Goal: Use online tool/utility: Use online tool/utility

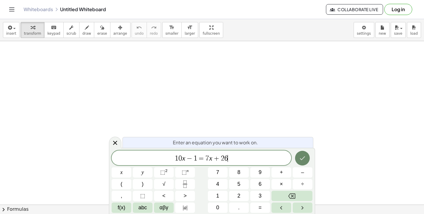
click at [308, 155] on button "Done" at bounding box center [302, 158] width 15 height 15
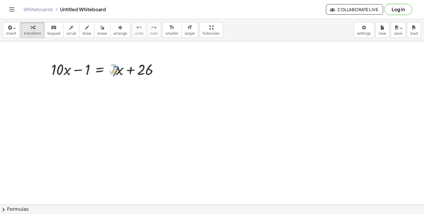
click at [116, 72] on div at bounding box center [107, 69] width 119 height 20
drag, startPoint x: 87, startPoint y: 70, endPoint x: 170, endPoint y: 62, distance: 83.5
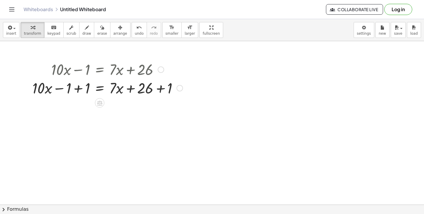
click at [160, 75] on div at bounding box center [107, 69] width 156 height 20
click at [160, 84] on div at bounding box center [107, 89] width 156 height 20
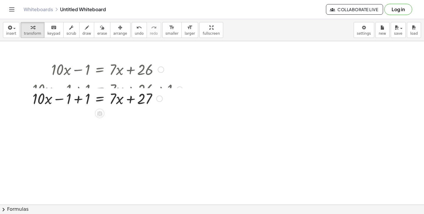
click at [77, 91] on div at bounding box center [107, 89] width 156 height 20
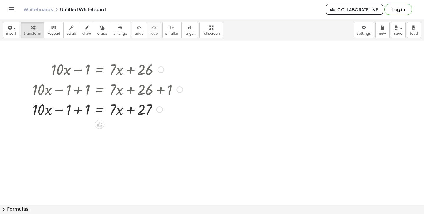
click at [84, 112] on div at bounding box center [107, 109] width 156 height 20
drag, startPoint x: 72, startPoint y: 110, endPoint x: 76, endPoint y: 107, distance: 4.2
click at [76, 107] on div at bounding box center [107, 109] width 156 height 20
drag, startPoint x: 114, startPoint y: 110, endPoint x: 61, endPoint y: 109, distance: 53.0
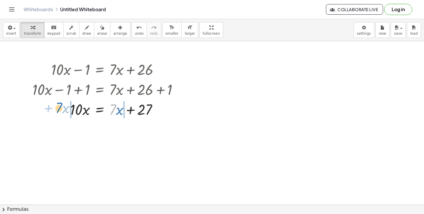
click at [61, 109] on div at bounding box center [107, 109] width 156 height 20
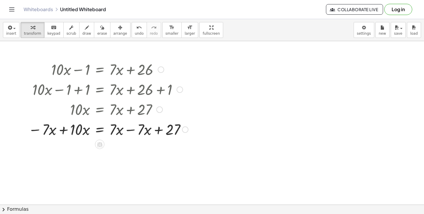
click at [64, 129] on div at bounding box center [108, 129] width 166 height 20
click at [64, 129] on div at bounding box center [111, 129] width 164 height 20
click at [127, 129] on div at bounding box center [109, 129] width 168 height 20
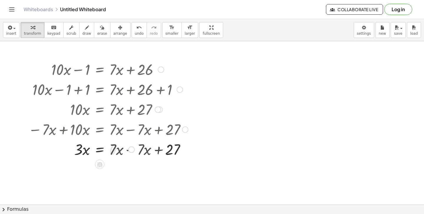
click at [127, 129] on div at bounding box center [108, 129] width 166 height 20
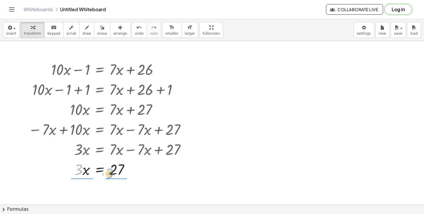
drag, startPoint x: 80, startPoint y: 170, endPoint x: 115, endPoint y: 174, distance: 35.6
click at [115, 174] on div at bounding box center [109, 169] width 168 height 20
click at [117, 171] on div at bounding box center [109, 169] width 168 height 29
click at [80, 171] on div at bounding box center [109, 169] width 168 height 29
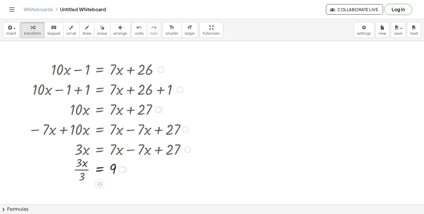
click at [80, 171] on div at bounding box center [109, 169] width 168 height 19
click at [11, 30] on icon "button" at bounding box center [9, 27] width 5 height 7
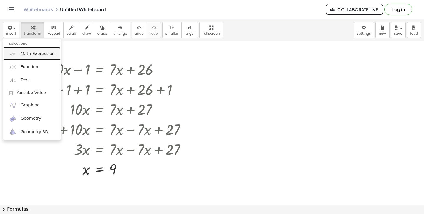
click at [31, 52] on span "Math Expression" at bounding box center [38, 54] width 34 height 6
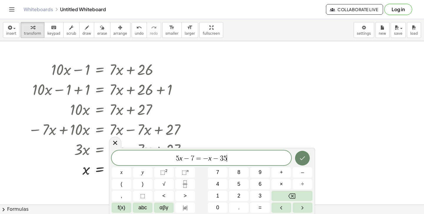
click at [301, 155] on icon "Done" at bounding box center [302, 158] width 7 height 7
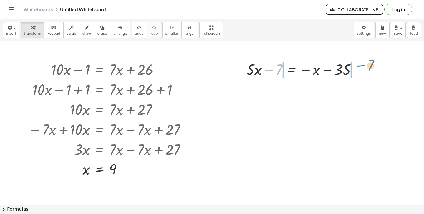
drag, startPoint x: 278, startPoint y: 68, endPoint x: 369, endPoint y: 64, distance: 91.1
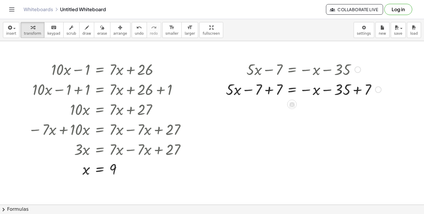
click at [357, 91] on div at bounding box center [303, 89] width 161 height 20
click at [292, 90] on div "+ · 5 · x = − x − 35 − 7 + 7 + 7 28" at bounding box center [292, 90] width 0 height 0
click at [272, 92] on div at bounding box center [293, 89] width 141 height 20
click at [272, 92] on div at bounding box center [303, 89] width 121 height 20
drag, startPoint x: 272, startPoint y: 90, endPoint x: 264, endPoint y: 93, distance: 8.7
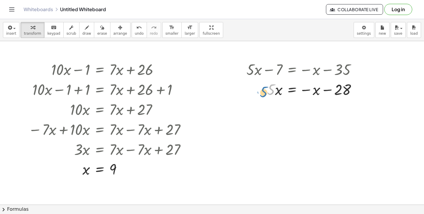
click at [264, 93] on div at bounding box center [303, 89] width 121 height 20
drag, startPoint x: 316, startPoint y: 92, endPoint x: 254, endPoint y: 87, distance: 62.6
click at [254, 87] on div at bounding box center [303, 89] width 121 height 20
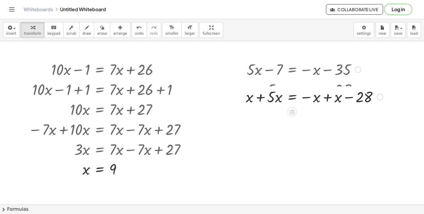
click at [260, 94] on div at bounding box center [314, 89] width 143 height 20
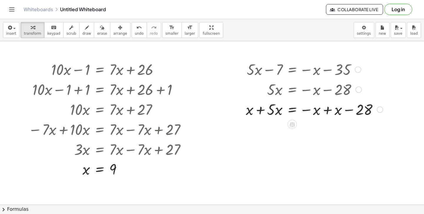
click at [260, 109] on div at bounding box center [314, 109] width 143 height 20
click at [260, 109] on div at bounding box center [314, 109] width 142 height 20
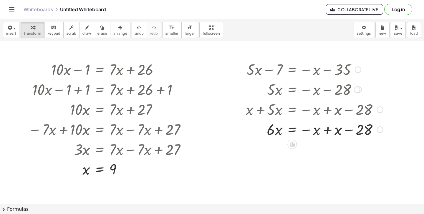
click at [324, 127] on div at bounding box center [314, 129] width 143 height 20
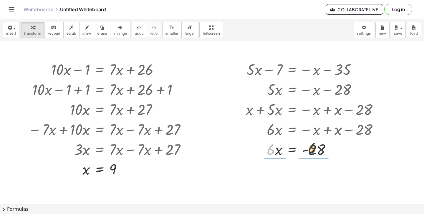
drag, startPoint x: 271, startPoint y: 148, endPoint x: 317, endPoint y: 150, distance: 46.8
click at [317, 150] on div at bounding box center [314, 149] width 143 height 20
click at [317, 151] on div at bounding box center [314, 149] width 143 height 29
click at [292, 70] on div "+ · 5 · x − 7 = − x − 35 + · 5 · x − 7 + 7 = − x − 35 + 7 + · 5 · x − 7 + 7 = −…" at bounding box center [292, 70] width 0 height 0
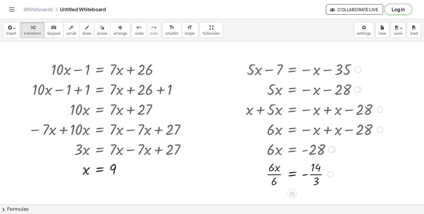
click at [269, 175] on div at bounding box center [314, 173] width 143 height 29
click at [314, 177] on div at bounding box center [314, 173] width 143 height 29
click at [10, 26] on icon "button" at bounding box center [9, 27] width 5 height 7
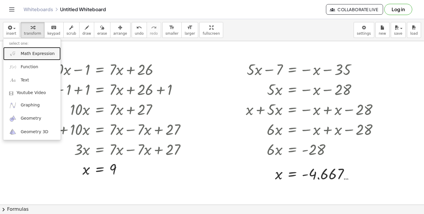
click at [36, 56] on span "Math Expression" at bounding box center [38, 54] width 34 height 6
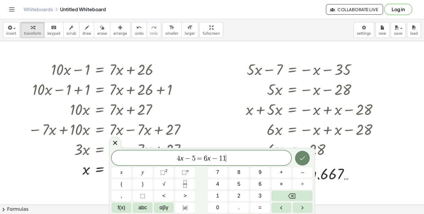
click at [301, 155] on icon "Done" at bounding box center [302, 158] width 7 height 7
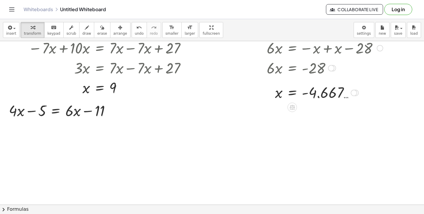
scroll to position [94, 0]
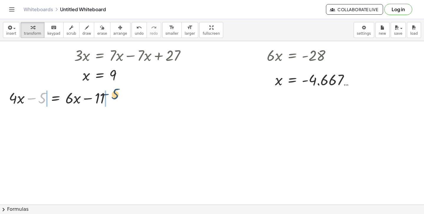
drag, startPoint x: 42, startPoint y: 98, endPoint x: 116, endPoint y: 94, distance: 74.3
click at [116, 94] on div at bounding box center [62, 98] width 112 height 20
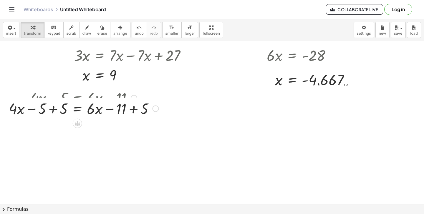
click at [136, 104] on div at bounding box center [83, 98] width 155 height 20
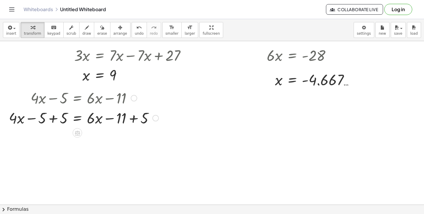
click at [132, 118] on div at bounding box center [83, 118] width 155 height 20
click at [77, 118] on div "+ · 4 · x = + · 6 · x − 11 − 5 + 5 + 5 6" at bounding box center [77, 118] width 0 height 0
click at [53, 119] on div at bounding box center [73, 118] width 134 height 20
click at [53, 119] on div at bounding box center [84, 118] width 112 height 20
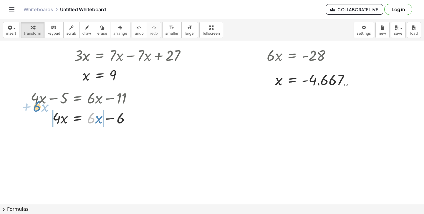
drag, startPoint x: 93, startPoint y: 118, endPoint x: 40, endPoint y: 110, distance: 53.7
click at [40, 110] on div at bounding box center [84, 118] width 112 height 20
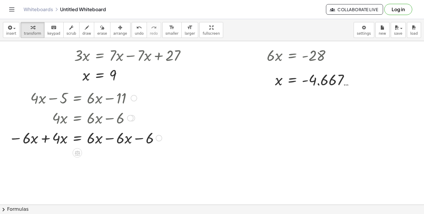
click at [44, 135] on div at bounding box center [85, 138] width 159 height 20
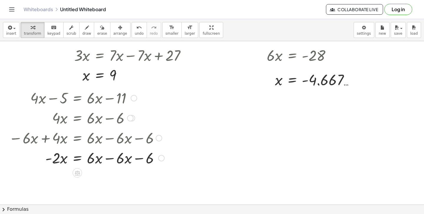
click at [108, 157] on div at bounding box center [86, 158] width 161 height 20
click at [158, 157] on div "Transform line Copy line as LaTeX Copy derivation as LaTeX Expand new lines: On" at bounding box center [161, 158] width 6 height 6
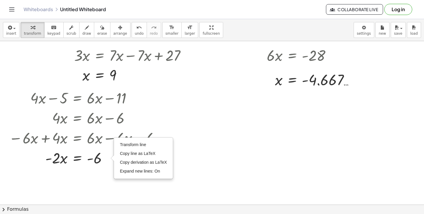
click at [104, 191] on div at bounding box center [212, 130] width 424 height 366
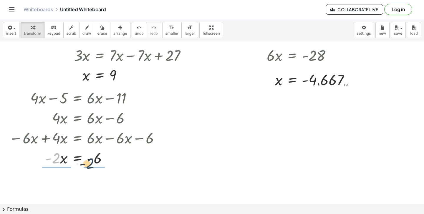
drag, startPoint x: 53, startPoint y: 158, endPoint x: 88, endPoint y: 163, distance: 35.1
click at [88, 163] on div at bounding box center [85, 158] width 159 height 20
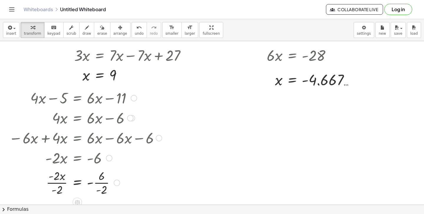
click at [101, 183] on div at bounding box center [85, 182] width 159 height 29
click at [52, 185] on div at bounding box center [85, 182] width 159 height 29
click at [52, 185] on div at bounding box center [85, 182] width 159 height 19
click at [96, 183] on div at bounding box center [85, 182] width 159 height 19
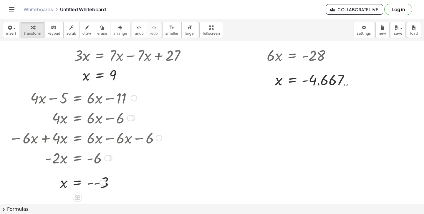
click at [96, 183] on div at bounding box center [85, 182] width 159 height 19
click at [135, 98] on div at bounding box center [134, 98] width 6 height 6
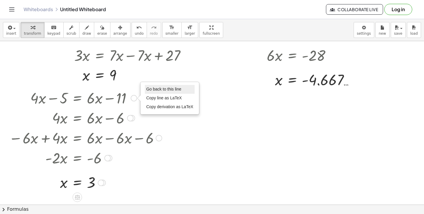
click at [153, 90] on span "Go back to this line" at bounding box center [163, 89] width 35 height 5
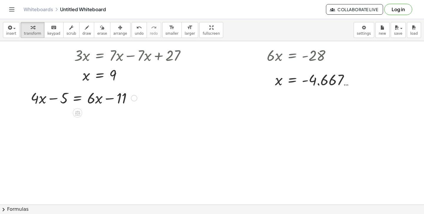
click at [132, 98] on div "Go back to this line Copy line as LaTeX Copy derivation as LaTeX" at bounding box center [134, 98] width 6 height 6
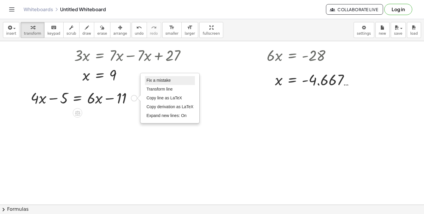
click at [151, 82] on span "Fix a mistake" at bounding box center [158, 80] width 24 height 5
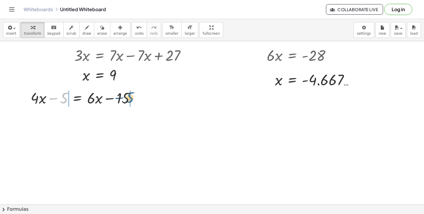
drag, startPoint x: 63, startPoint y: 101, endPoint x: 129, endPoint y: 100, distance: 66.5
click at [129, 100] on div at bounding box center [85, 98] width 115 height 20
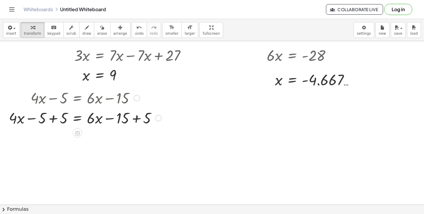
click at [136, 119] on div at bounding box center [85, 118] width 158 height 20
click at [77, 118] on div "+ · 4 · x = + · 6 · x − 15 − 5 + 5 + 5 10 Fix a mistake Transform line Copy lin…" at bounding box center [77, 118] width 0 height 0
click at [54, 118] on div at bounding box center [74, 118] width 137 height 20
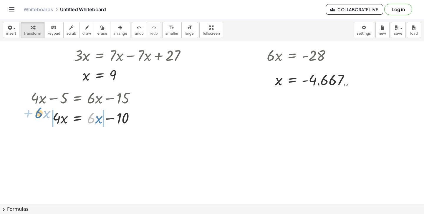
drag, startPoint x: 94, startPoint y: 117, endPoint x: 42, endPoint y: 112, distance: 52.6
click at [42, 112] on div at bounding box center [85, 118] width 115 height 20
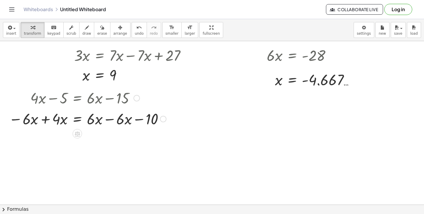
click at [45, 122] on div at bounding box center [87, 118] width 163 height 20
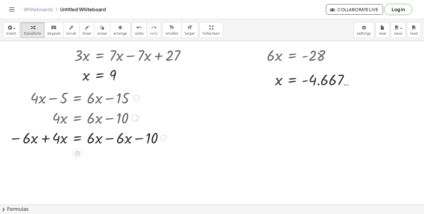
click at [46, 140] on div at bounding box center [87, 138] width 163 height 20
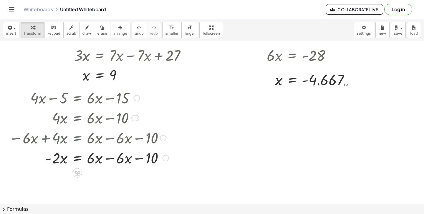
click at [111, 160] on div at bounding box center [89, 158] width 166 height 20
click at [162, 160] on div "Transform line Copy line as LaTeX Copy derivation as LaTeX Expand new lines: On" at bounding box center [165, 158] width 6 height 6
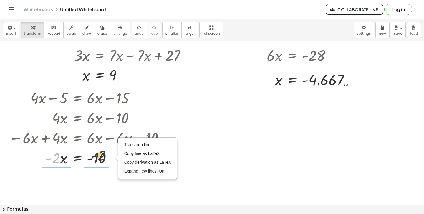
drag, startPoint x: 52, startPoint y: 161, endPoint x: 100, endPoint y: 158, distance: 48.1
click at [100, 158] on div at bounding box center [87, 158] width 163 height 20
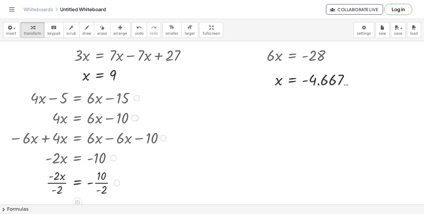
click at [100, 187] on div at bounding box center [87, 182] width 163 height 29
click at [61, 183] on div at bounding box center [87, 182] width 163 height 29
click at [61, 183] on div at bounding box center [87, 182] width 163 height 19
click at [90, 187] on div at bounding box center [87, 182] width 163 height 19
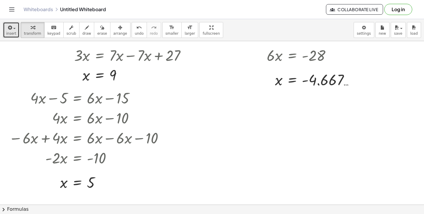
click at [5, 29] on button "insert" at bounding box center [11, 30] width 16 height 16
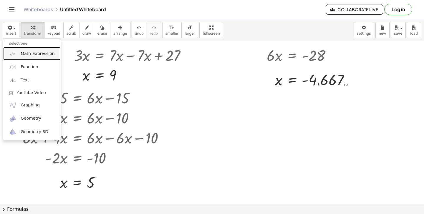
click at [25, 55] on span "Math Expression" at bounding box center [38, 54] width 34 height 6
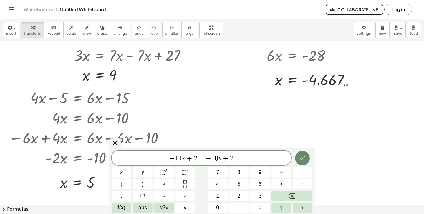
click at [304, 155] on icon "Done" at bounding box center [302, 158] width 7 height 7
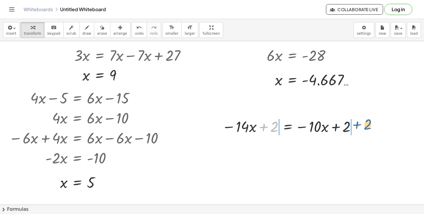
drag, startPoint x: 277, startPoint y: 125, endPoint x: 371, endPoint y: 123, distance: 93.6
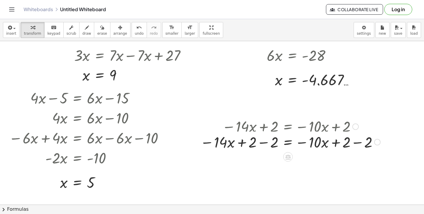
click at [288, 127] on div "− · 14 · x + 2 = − · 10 · x + 2 − · 14 · x = − · 10 · x + 2 + 2 − 2 − 2" at bounding box center [288, 127] width 0 height 0
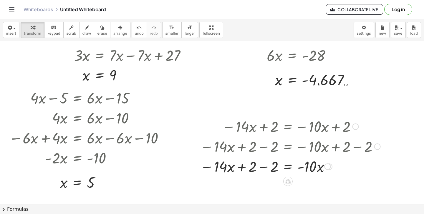
click at [262, 170] on div at bounding box center [290, 166] width 186 height 20
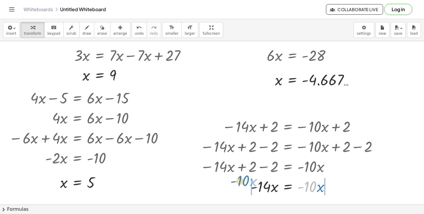
drag, startPoint x: 313, startPoint y: 183, endPoint x: 246, endPoint y: 178, distance: 67.3
click at [246, 178] on div at bounding box center [290, 186] width 186 height 20
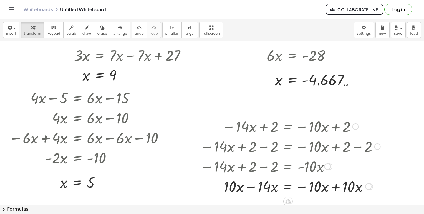
click at [249, 191] on div at bounding box center [290, 186] width 186 height 20
click at [338, 188] on div at bounding box center [290, 186] width 186 height 20
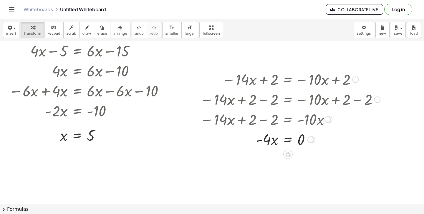
scroll to position [148, 0]
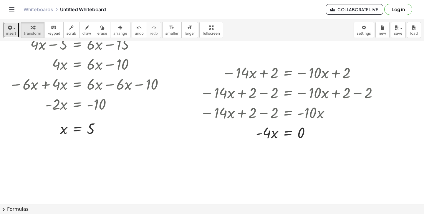
click at [10, 26] on icon "button" at bounding box center [9, 27] width 5 height 7
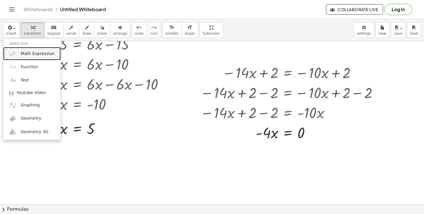
click at [33, 57] on link "Math Expression" at bounding box center [31, 53] width 57 height 13
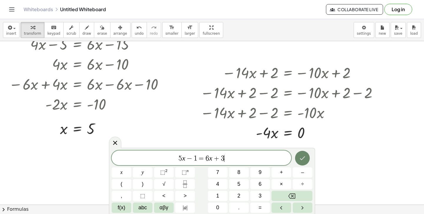
click at [303, 158] on icon "Done" at bounding box center [302, 158] width 7 height 7
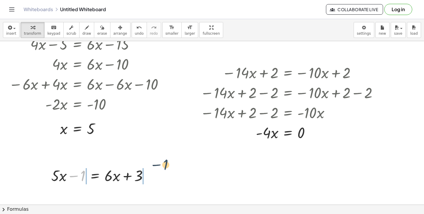
drag, startPoint x: 83, startPoint y: 176, endPoint x: 165, endPoint y: 167, distance: 82.4
click at [150, 181] on div at bounding box center [101, 175] width 145 height 20
click at [150, 181] on div at bounding box center [92, 175] width 126 height 20
click at [77, 179] on div at bounding box center [92, 175] width 126 height 20
click at [77, 179] on div at bounding box center [111, 175] width 88 height 20
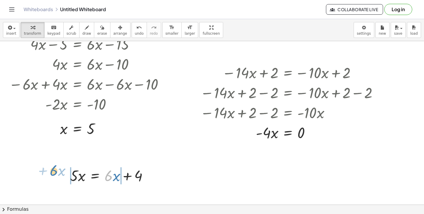
drag, startPoint x: 108, startPoint y: 177, endPoint x: 52, endPoint y: 172, distance: 56.4
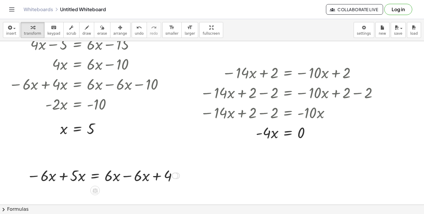
click at [64, 180] on div at bounding box center [103, 175] width 159 height 20
click at [27, 180] on div at bounding box center [22, 175] width 9 height 23
click at [127, 175] on div at bounding box center [126, 175] width 117 height 20
click at [127, 175] on div "+ · 5 · x − 1 = + · 6 · x + 3 + · 5 · x − 1 + 1 = + · 6 · x + 3 + 1 + · 5 · x −…" at bounding box center [94, 175] width 65 height 22
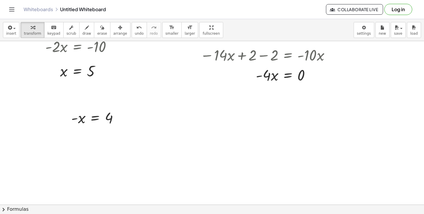
scroll to position [210, 0]
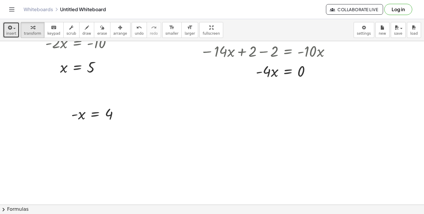
click at [13, 24] on div "button" at bounding box center [11, 27] width 10 height 7
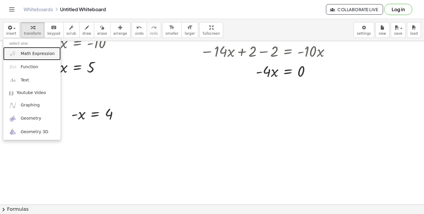
click at [31, 54] on span "Math Expression" at bounding box center [38, 54] width 34 height 6
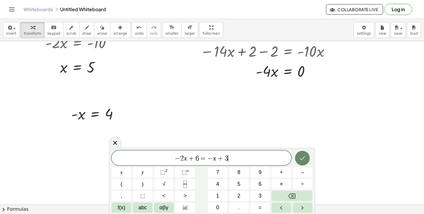
click at [308, 154] on button "Done" at bounding box center [302, 158] width 15 height 15
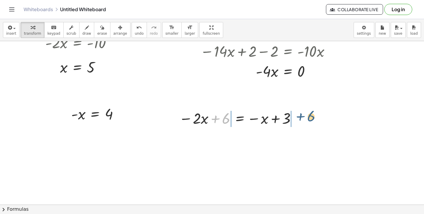
drag, startPoint x: 225, startPoint y: 119, endPoint x: 309, endPoint y: 117, distance: 84.8
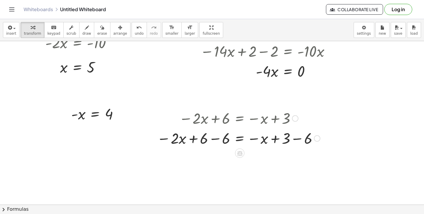
click at [299, 136] on div at bounding box center [238, 138] width 169 height 20
click at [299, 136] on div at bounding box center [227, 138] width 147 height 20
click at [217, 141] on div at bounding box center [238, 138] width 169 height 20
click at [240, 119] on div "− · 2 · x + 6 = − x + 3 − · 2 · x = − x + 3 + 6 − 6 − 6 − − · 2 · x + 6 − 6 = −…" at bounding box center [240, 119] width 0 height 0
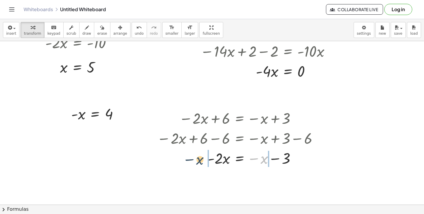
drag, startPoint x: 263, startPoint y: 158, endPoint x: 198, endPoint y: 159, distance: 64.8
click at [198, 159] on div at bounding box center [238, 158] width 169 height 20
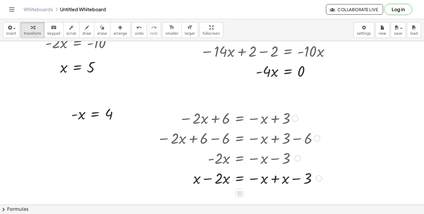
click at [208, 176] on div at bounding box center [239, 178] width 171 height 20
click at [208, 176] on div at bounding box center [239, 177] width 171 height 19
click at [276, 182] on div at bounding box center [239, 177] width 171 height 19
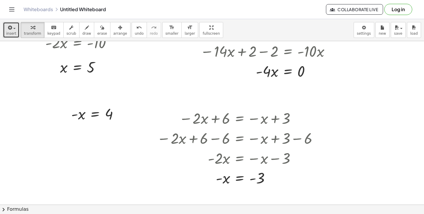
click at [5, 34] on button "insert" at bounding box center [11, 30] width 16 height 16
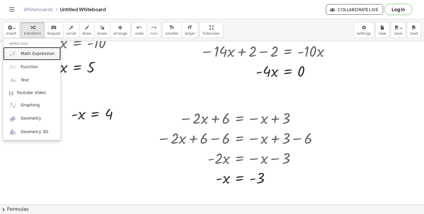
click at [23, 52] on span "Math Expression" at bounding box center [38, 54] width 34 height 6
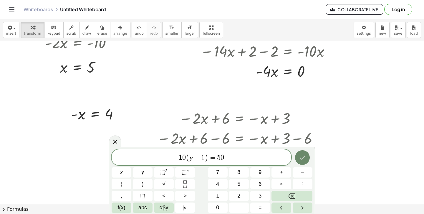
click at [305, 151] on button "Done" at bounding box center [302, 157] width 15 height 15
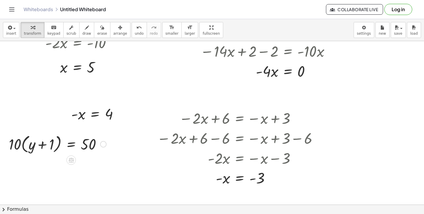
click at [24, 145] on div at bounding box center [57, 144] width 103 height 22
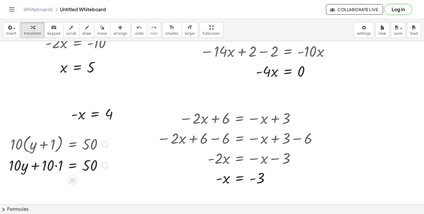
click at [56, 166] on div at bounding box center [58, 165] width 105 height 20
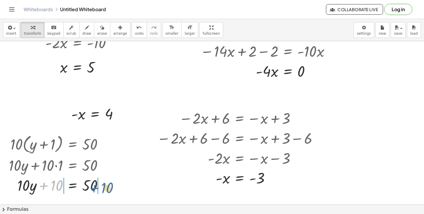
drag, startPoint x: 58, startPoint y: 185, endPoint x: 112, endPoint y: 188, distance: 54.2
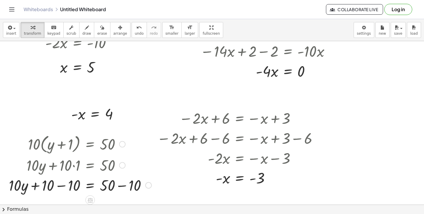
click at [125, 188] on div at bounding box center [80, 185] width 148 height 20
click at [74, 187] on div at bounding box center [67, 185] width 122 height 20
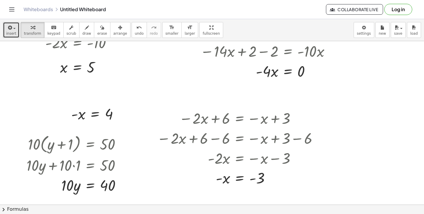
click at [11, 33] on span "insert" at bounding box center [11, 33] width 10 height 4
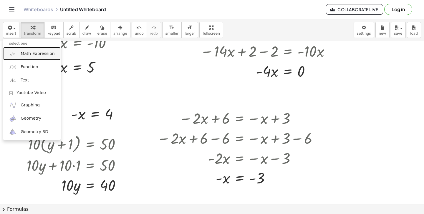
click at [28, 57] on link "Math Expression" at bounding box center [31, 53] width 57 height 13
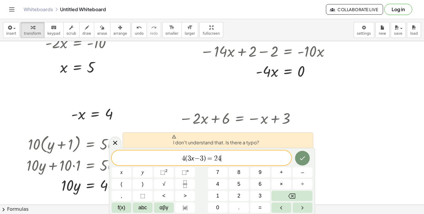
click at [246, 160] on span "4 ( 3 x − 3 ) = 2 4 ​" at bounding box center [202, 159] width 180 height 8
click at [296, 158] on button "Done" at bounding box center [302, 158] width 15 height 15
click at [263, 157] on span "4 ( 3 x − 3 ) = 2 4 ​" at bounding box center [202, 159] width 180 height 8
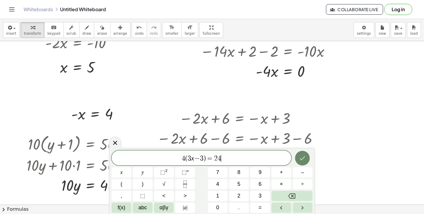
click at [302, 158] on icon "Done" at bounding box center [302, 158] width 7 height 7
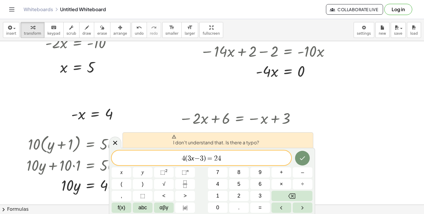
click at [182, 142] on span "I don't understand that. Is there a typo?" at bounding box center [215, 141] width 87 height 12
click at [185, 159] on span "4 ​ ( 3 x − 3 ) = 2 4" at bounding box center [202, 159] width 180 height 8
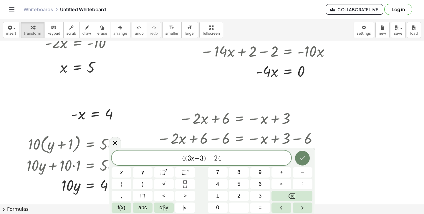
click at [302, 162] on button "Done" at bounding box center [302, 158] width 15 height 15
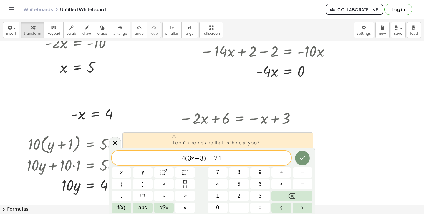
drag, startPoint x: 254, startPoint y: 156, endPoint x: 159, endPoint y: 152, distance: 95.7
click at [159, 152] on div "**********" at bounding box center [202, 158] width 180 height 15
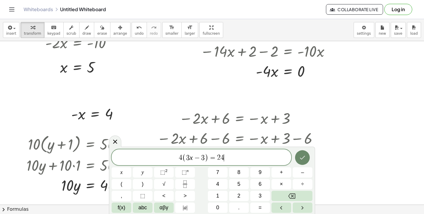
click at [297, 162] on button "Done" at bounding box center [302, 157] width 15 height 15
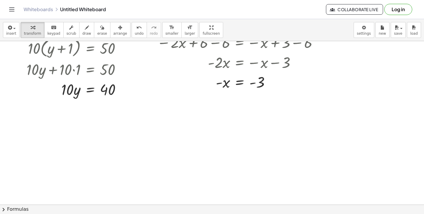
scroll to position [328, 0]
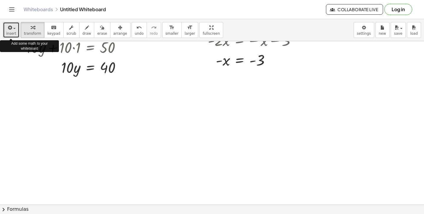
click at [8, 31] on span "insert" at bounding box center [11, 33] width 10 height 4
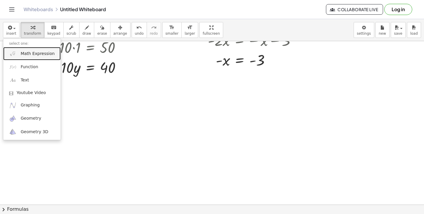
click at [23, 54] on span "Math Expression" at bounding box center [38, 54] width 34 height 6
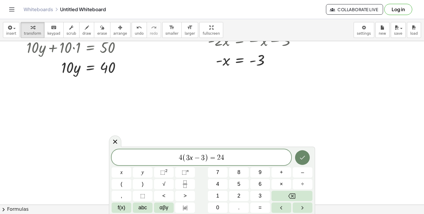
click at [300, 156] on icon "Done" at bounding box center [302, 157] width 7 height 7
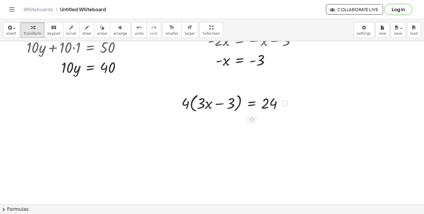
click at [193, 103] on div at bounding box center [234, 103] width 112 height 22
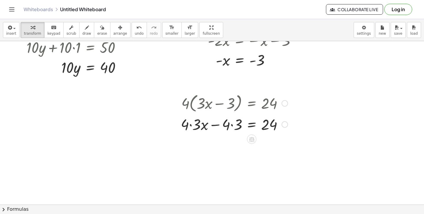
click at [191, 126] on div at bounding box center [234, 124] width 113 height 20
click at [191, 126] on div at bounding box center [234, 124] width 112 height 20
click at [228, 131] on div at bounding box center [234, 124] width 113 height 20
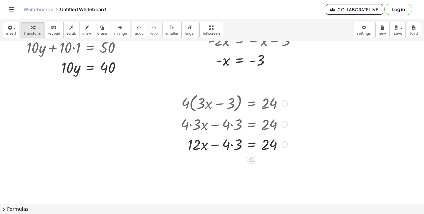
click at [228, 131] on div at bounding box center [234, 124] width 113 height 20
click at [233, 146] on div at bounding box center [234, 144] width 113 height 20
drag, startPoint x: 233, startPoint y: 146, endPoint x: 288, endPoint y: 145, distance: 55.1
click at [288, 145] on div at bounding box center [234, 144] width 113 height 20
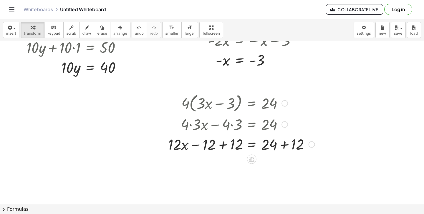
click at [283, 148] on div at bounding box center [241, 144] width 153 height 20
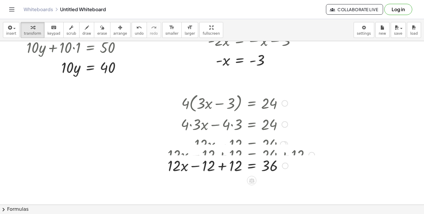
click at [252, 104] on div "· 4 · ( + · 3 · x − 3 ) = 24 + · 4 · 3 · x − · 4 · 3 = 24 + · 12 · x − · 4 · 3 …" at bounding box center [252, 104] width 0 height 0
click at [220, 149] on div at bounding box center [241, 144] width 153 height 20
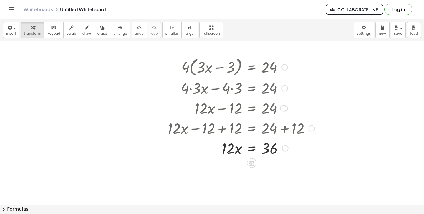
scroll to position [365, 0]
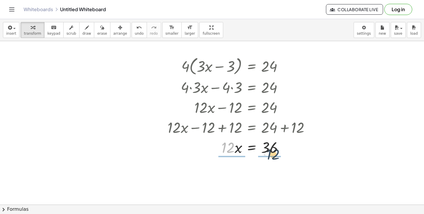
drag, startPoint x: 222, startPoint y: 150, endPoint x: 268, endPoint y: 157, distance: 46.0
click at [268, 157] on div "· 4 · ( + · 3 · x − 3 ) = 24 + · 4 · 3 · x − · 4 · 3 = 24 + · 12 · x − · 4 · 3 …" at bounding box center [239, 105] width 160 height 105
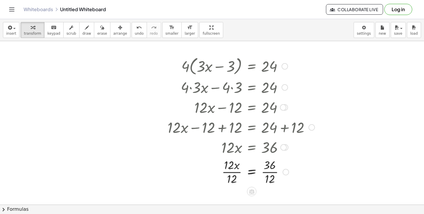
click at [271, 176] on div at bounding box center [241, 171] width 153 height 29
click at [224, 173] on div at bounding box center [241, 171] width 153 height 29
click at [14, 32] on span "insert" at bounding box center [11, 33] width 10 height 4
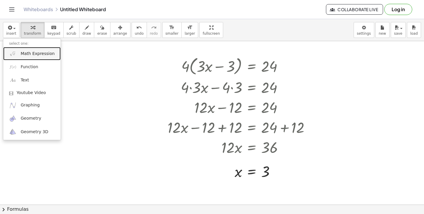
click at [24, 53] on span "Math Expression" at bounding box center [38, 54] width 34 height 6
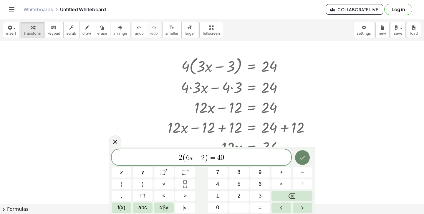
click at [309, 156] on button "Done" at bounding box center [302, 157] width 15 height 15
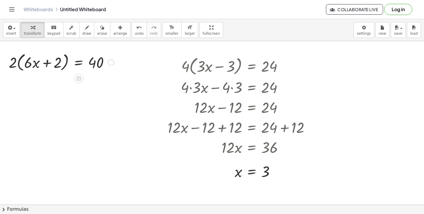
click at [19, 64] on div at bounding box center [61, 62] width 111 height 22
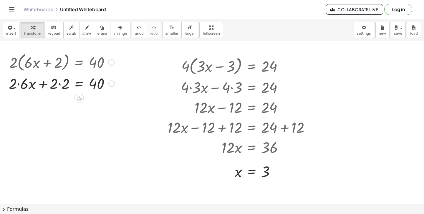
click at [19, 85] on div at bounding box center [62, 83] width 112 height 20
click at [19, 85] on div at bounding box center [61, 83] width 111 height 20
click at [66, 87] on div at bounding box center [62, 83] width 112 height 20
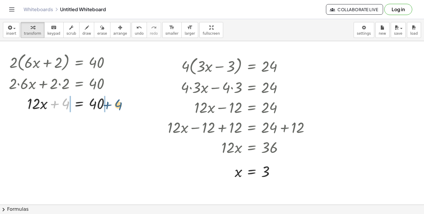
drag, startPoint x: 62, startPoint y: 101, endPoint x: 114, endPoint y: 102, distance: 52.7
click at [114, 102] on div at bounding box center [62, 103] width 112 height 20
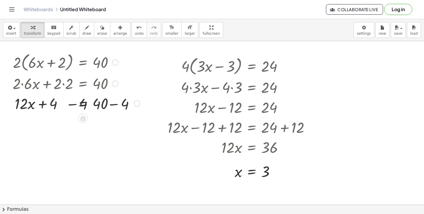
click at [108, 112] on div at bounding box center [74, 103] width 137 height 20
click at [108, 112] on div at bounding box center [64, 103] width 116 height 20
click at [68, 111] on div at bounding box center [74, 103] width 137 height 20
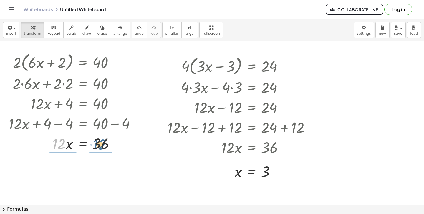
drag, startPoint x: 59, startPoint y: 149, endPoint x: 99, endPoint y: 150, distance: 40.6
click at [99, 150] on div at bounding box center [74, 143] width 137 height 20
click at [99, 138] on div at bounding box center [74, 142] width 137 height 29
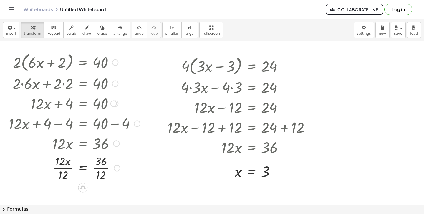
click at [63, 169] on div at bounding box center [74, 167] width 137 height 29
click at [105, 172] on div at bounding box center [74, 167] width 137 height 29
click at [105, 172] on div at bounding box center [74, 167] width 137 height 19
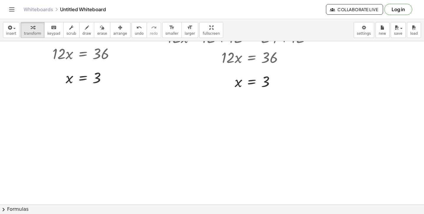
scroll to position [457, 0]
